Goal: Transaction & Acquisition: Subscribe to service/newsletter

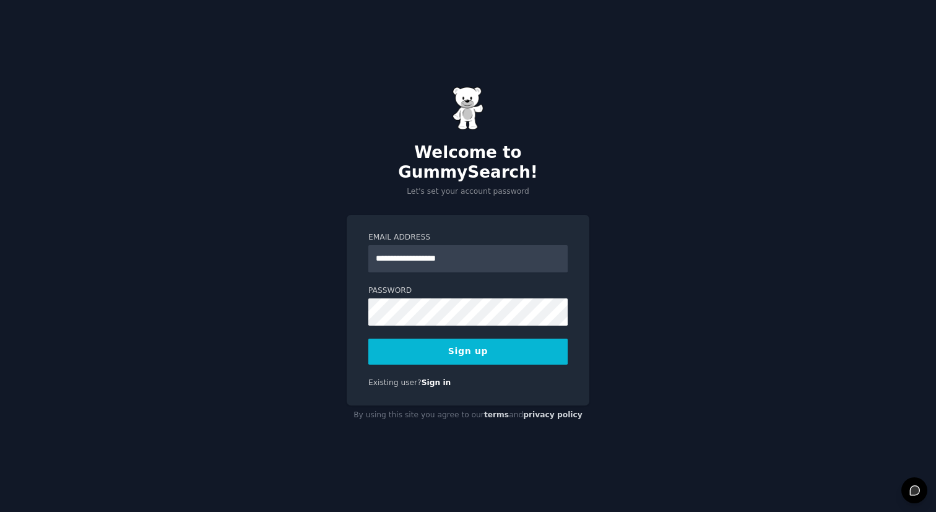
type input "**********"
click at [477, 232] on label "Email Address" at bounding box center [467, 237] width 199 height 11
click at [477, 245] on input "**********" at bounding box center [467, 258] width 199 height 27
click at [564, 271] on form "**********" at bounding box center [467, 298] width 199 height 133
click at [503, 339] on button "Sign up" at bounding box center [467, 352] width 199 height 26
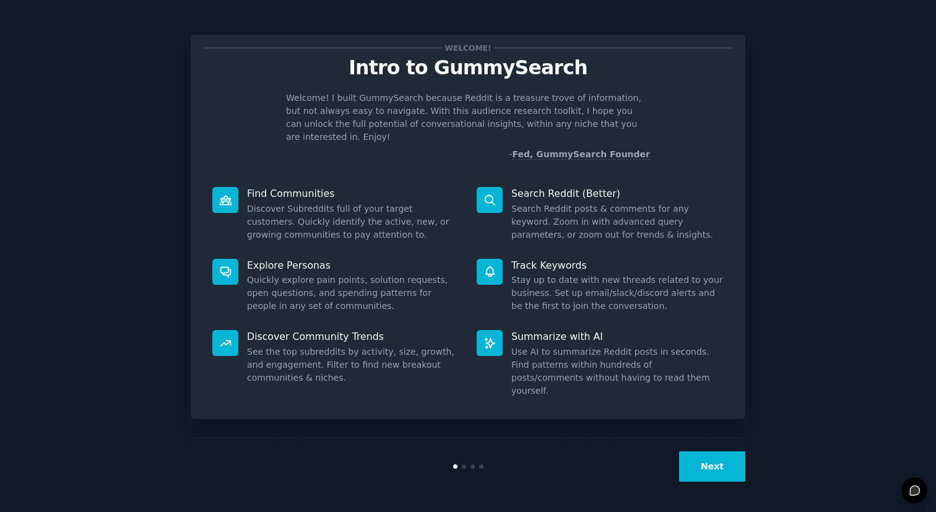
click at [708, 464] on button "Next" at bounding box center [712, 466] width 66 height 30
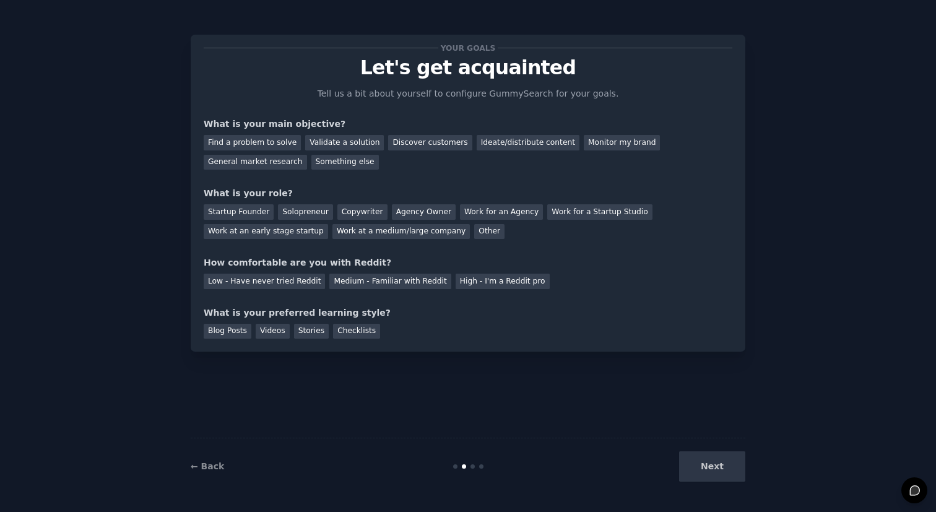
click at [707, 464] on div "Next" at bounding box center [652, 466] width 185 height 30
click at [266, 144] on div "Find a problem to solve" at bounding box center [252, 142] width 97 height 15
click at [729, 459] on div "Next" at bounding box center [652, 466] width 185 height 30
click at [300, 215] on div "Solopreneur" at bounding box center [305, 211] width 54 height 15
click at [229, 331] on div "Blog Posts" at bounding box center [228, 331] width 48 height 15
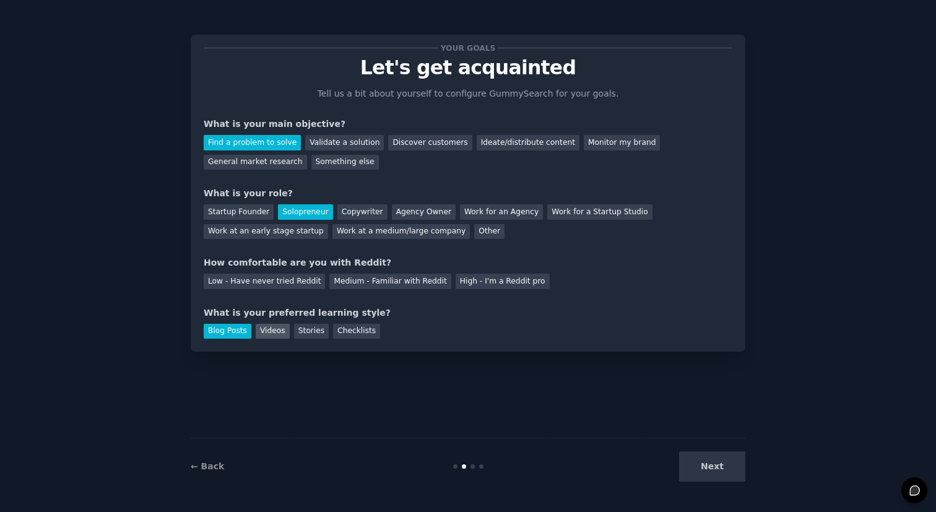
click at [263, 331] on div "Videos" at bounding box center [273, 331] width 34 height 15
click at [308, 333] on div "Stories" at bounding box center [311, 331] width 35 height 15
click at [278, 333] on div "Videos" at bounding box center [273, 331] width 34 height 15
click at [314, 287] on div "Low - Have never tried Reddit" at bounding box center [264, 281] width 121 height 15
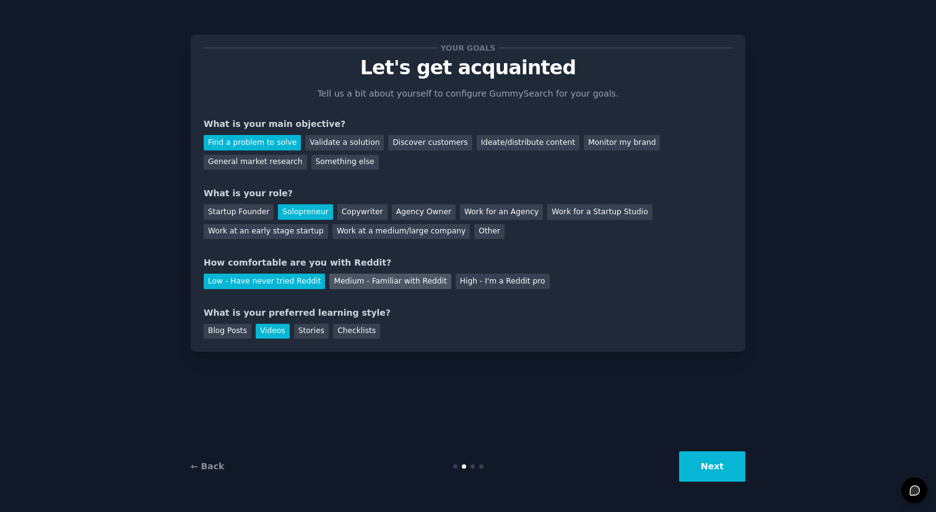
click at [396, 279] on div "Medium - Familiar with Reddit" at bounding box center [389, 281] width 121 height 15
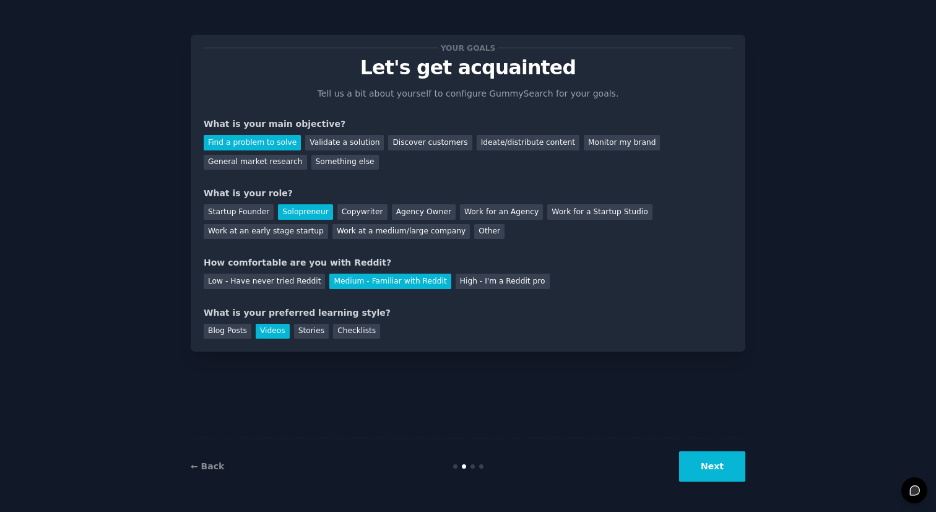
click at [702, 464] on button "Next" at bounding box center [712, 466] width 66 height 30
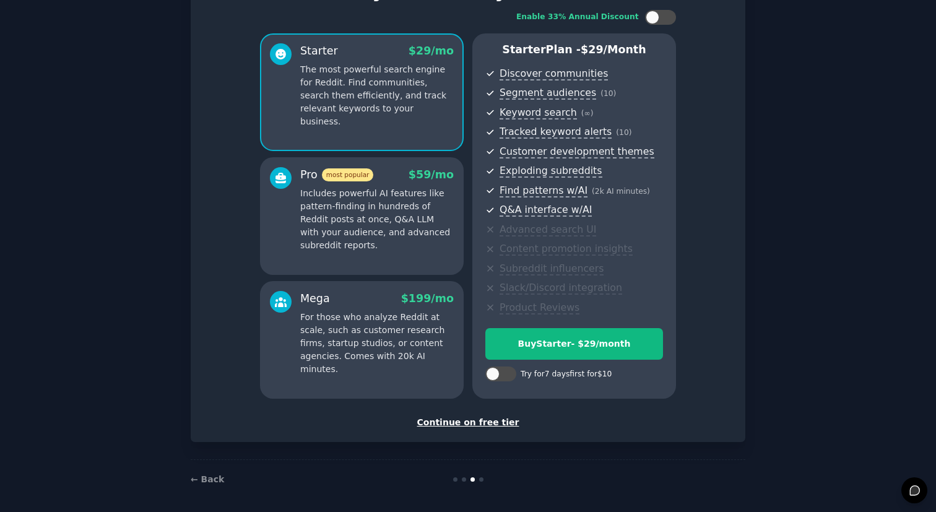
scroll to position [82, 0]
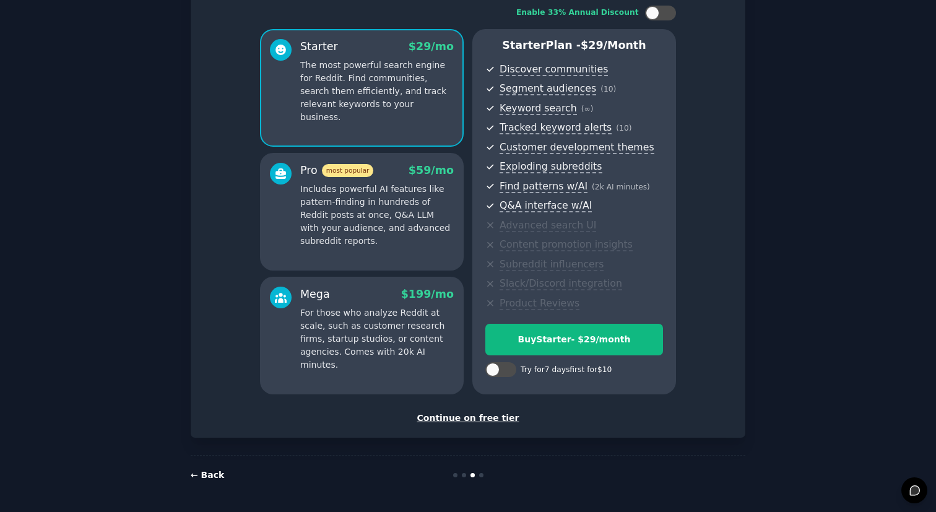
click at [211, 476] on link "← Back" at bounding box center [207, 475] width 33 height 10
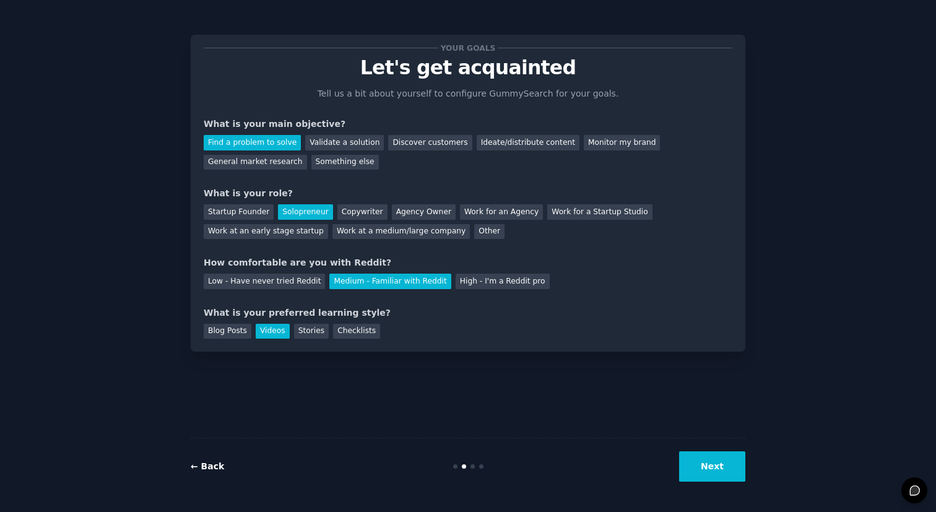
click at [215, 463] on link "← Back" at bounding box center [207, 466] width 33 height 10
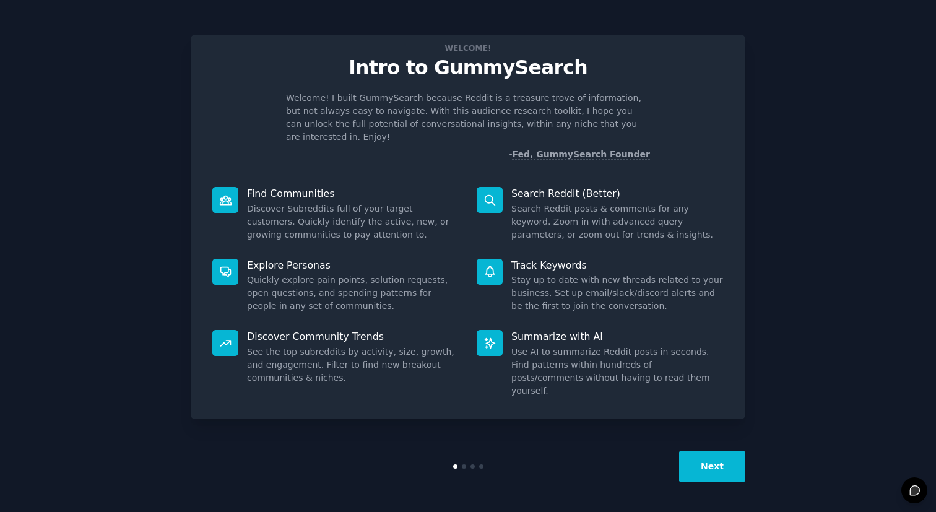
click at [215, 463] on div "Next" at bounding box center [468, 466] width 555 height 57
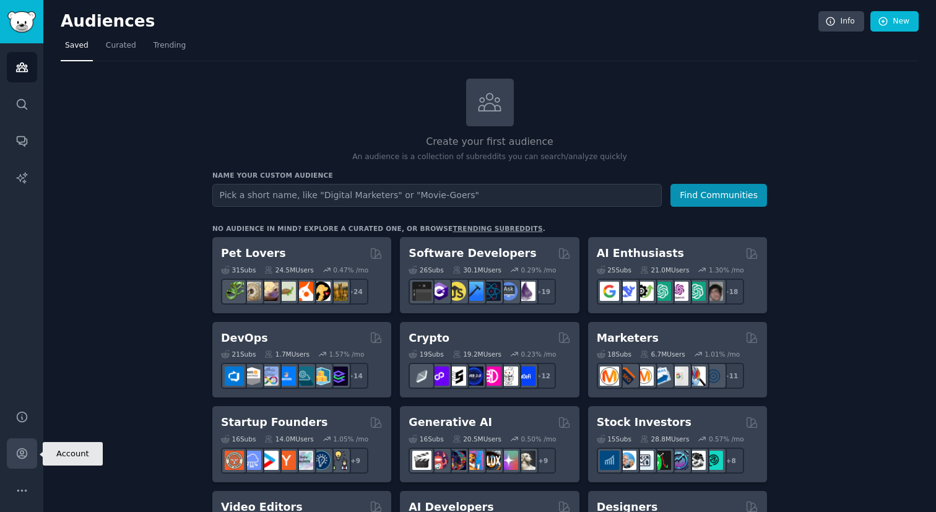
click at [19, 446] on link "Account" at bounding box center [22, 453] width 30 height 30
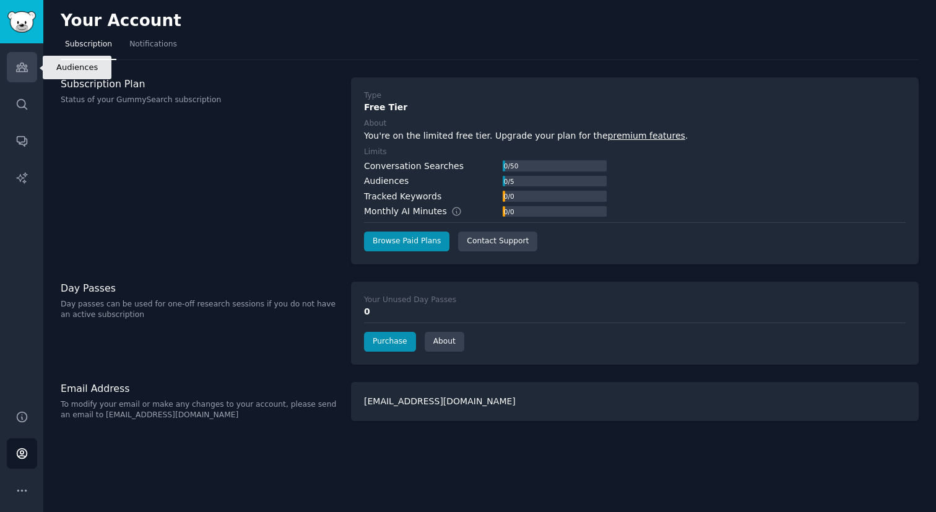
click at [25, 70] on icon "Sidebar" at bounding box center [21, 67] width 13 height 13
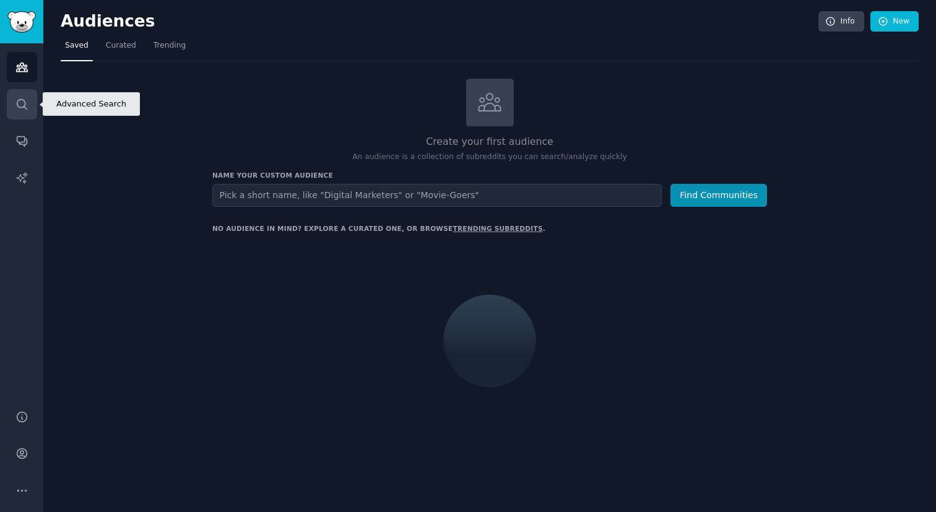
click at [28, 113] on link "Search" at bounding box center [22, 104] width 30 height 30
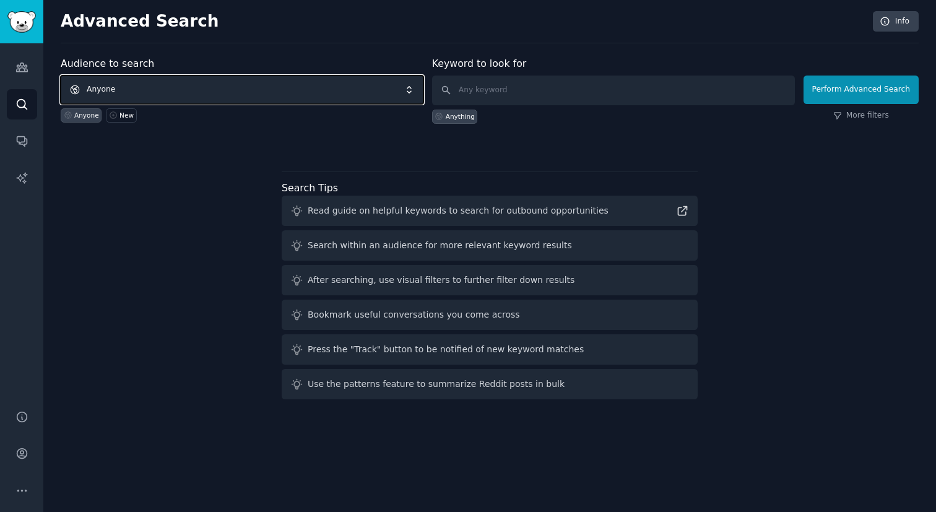
click at [297, 98] on span "Anyone" at bounding box center [242, 90] width 363 height 28
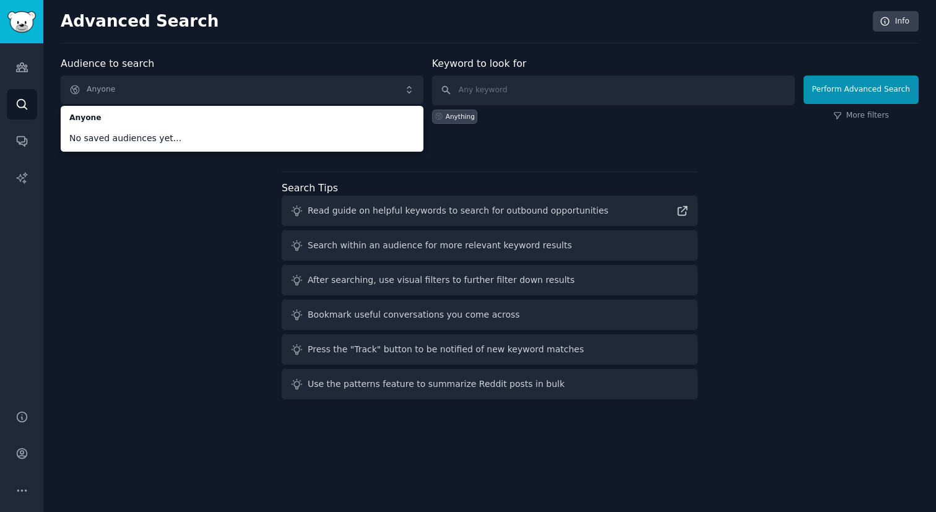
click at [155, 255] on div "Audience to search Anyone Anyone No saved audiences yet... Anyone New Keyword t…" at bounding box center [490, 230] width 858 height 348
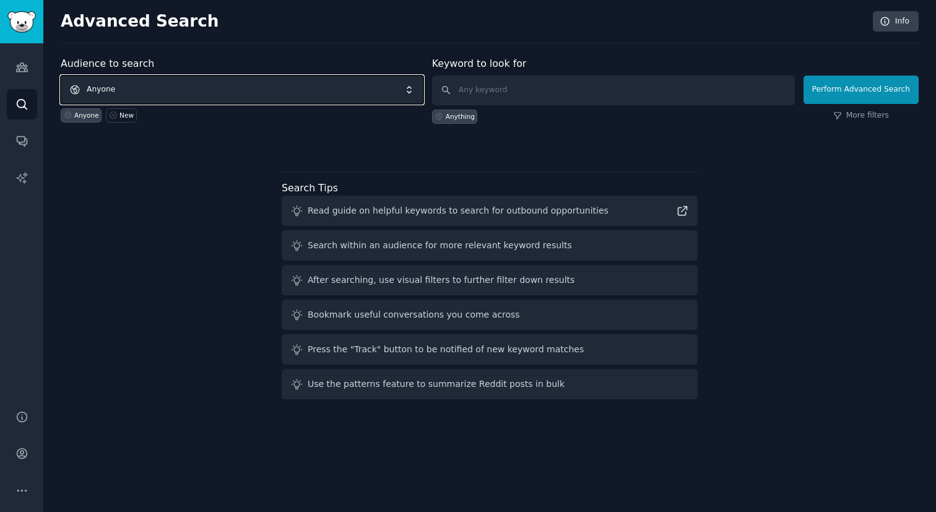
click at [233, 91] on span "Anyone" at bounding box center [242, 90] width 363 height 28
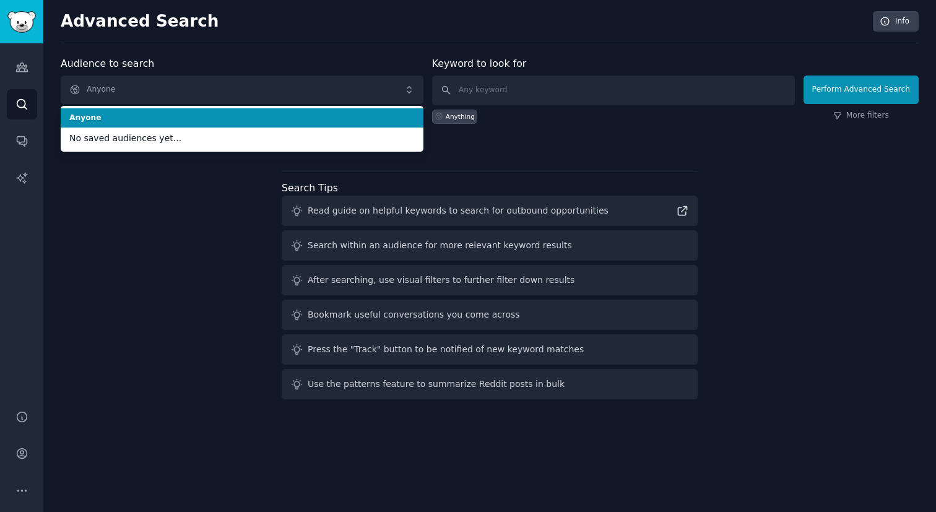
click at [224, 121] on span "Anyone" at bounding box center [242, 118] width 346 height 11
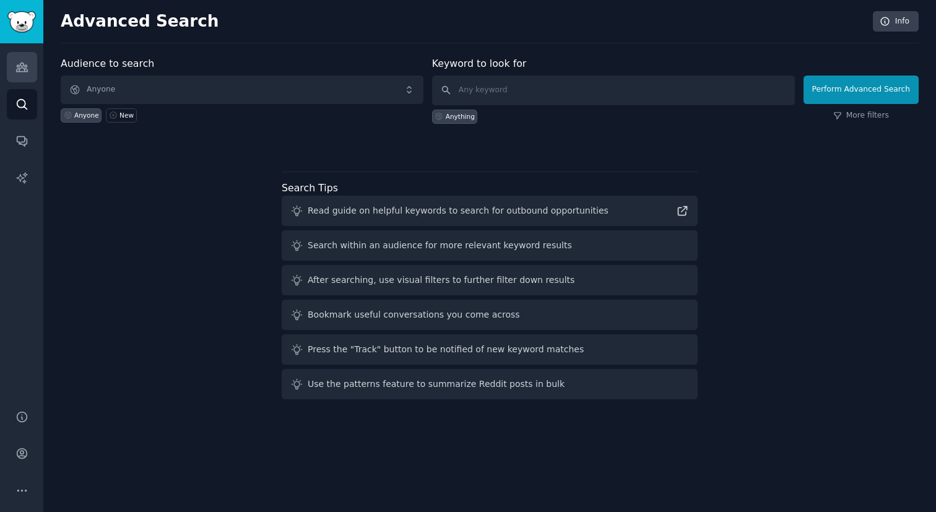
click at [27, 70] on icon "Sidebar" at bounding box center [21, 67] width 11 height 9
